Goal: Navigation & Orientation: Find specific page/section

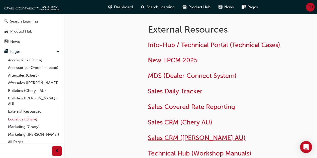
scroll to position [39, 0]
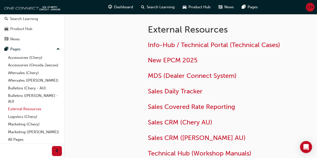
click at [25, 107] on link "External Resources" at bounding box center [34, 109] width 56 height 8
click at [22, 110] on link "External Resources" at bounding box center [34, 109] width 56 height 8
click at [174, 91] on span "Sales Daily Tracker" at bounding box center [175, 91] width 55 height 8
